Goal: Find specific page/section: Find specific page/section

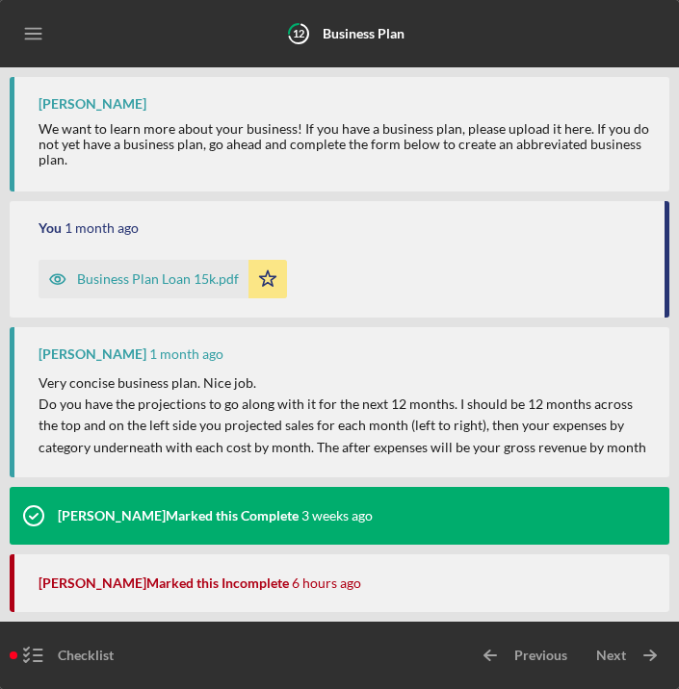
click at [45, 29] on icon "Icon/Menu" at bounding box center [34, 34] width 43 height 43
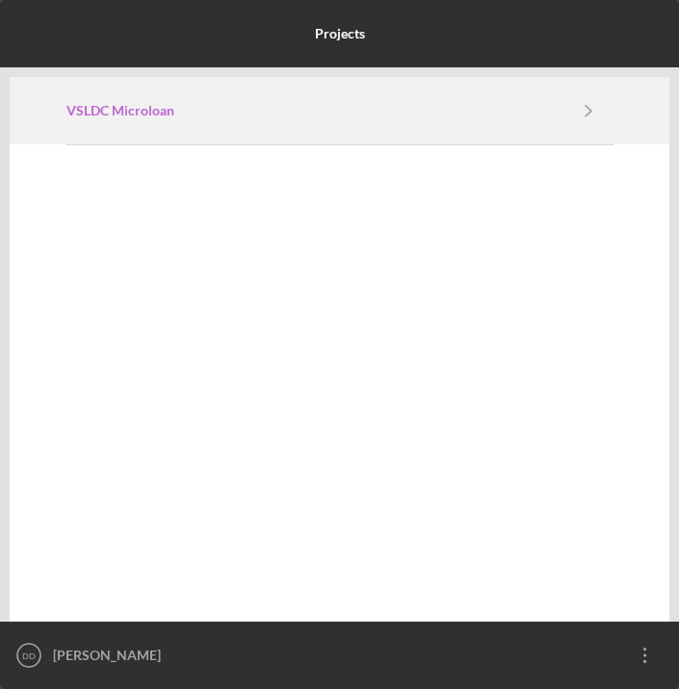
click at [223, 116] on link "VSLDC Microloan" at bounding box center [314, 110] width 497 height 15
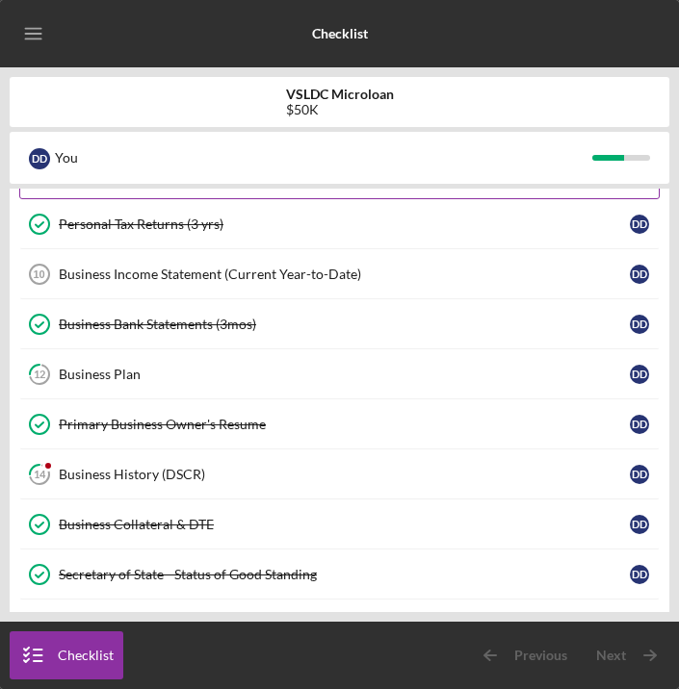
scroll to position [163, 0]
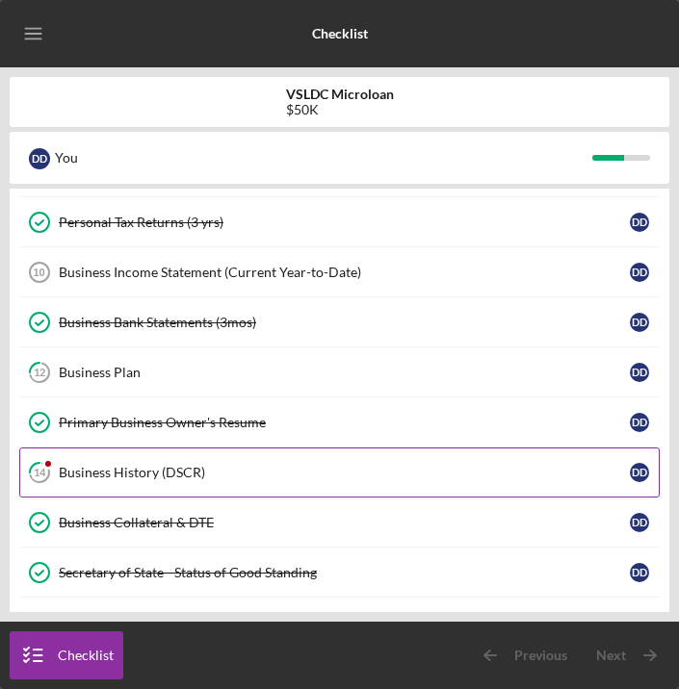
click at [221, 486] on link "14 Business History (DSCR) D D" at bounding box center [339, 473] width 640 height 50
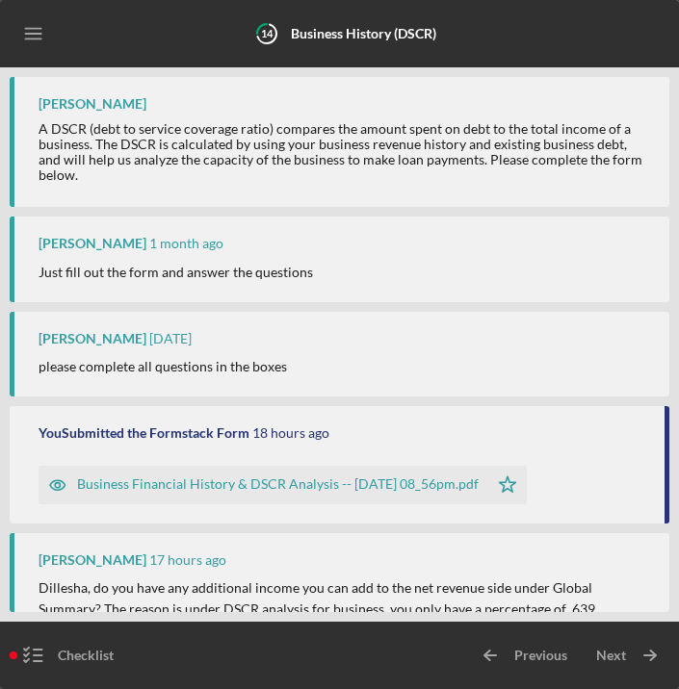
scroll to position [440, 0]
